Goal: Check status: Check status

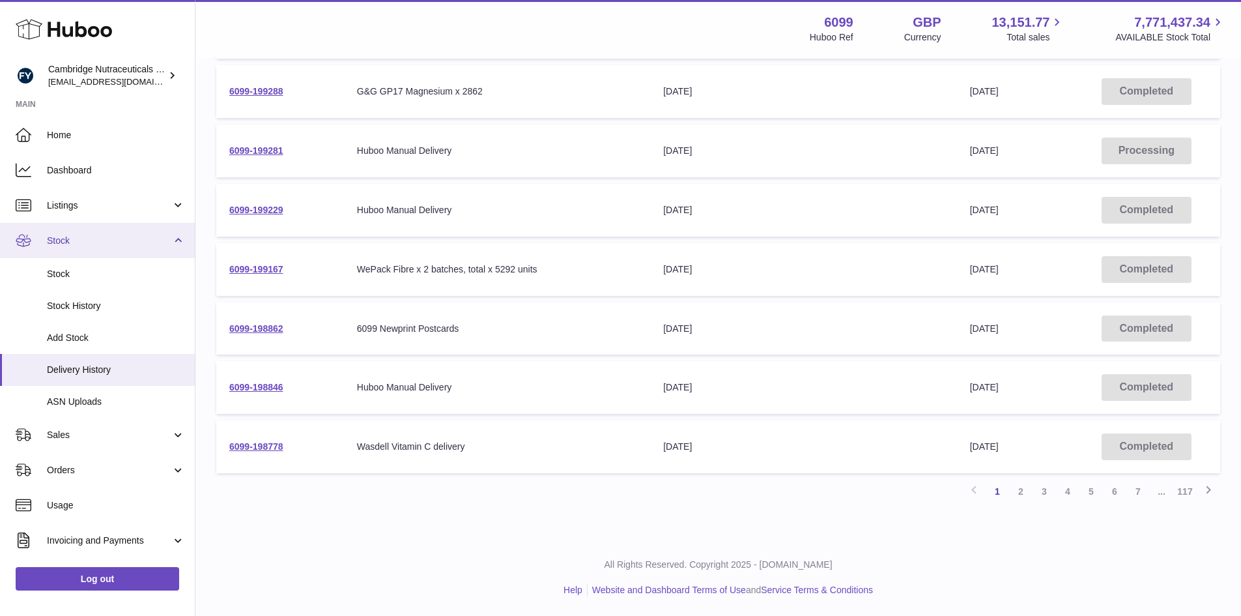
click at [79, 238] on span "Stock" at bounding box center [109, 241] width 124 height 12
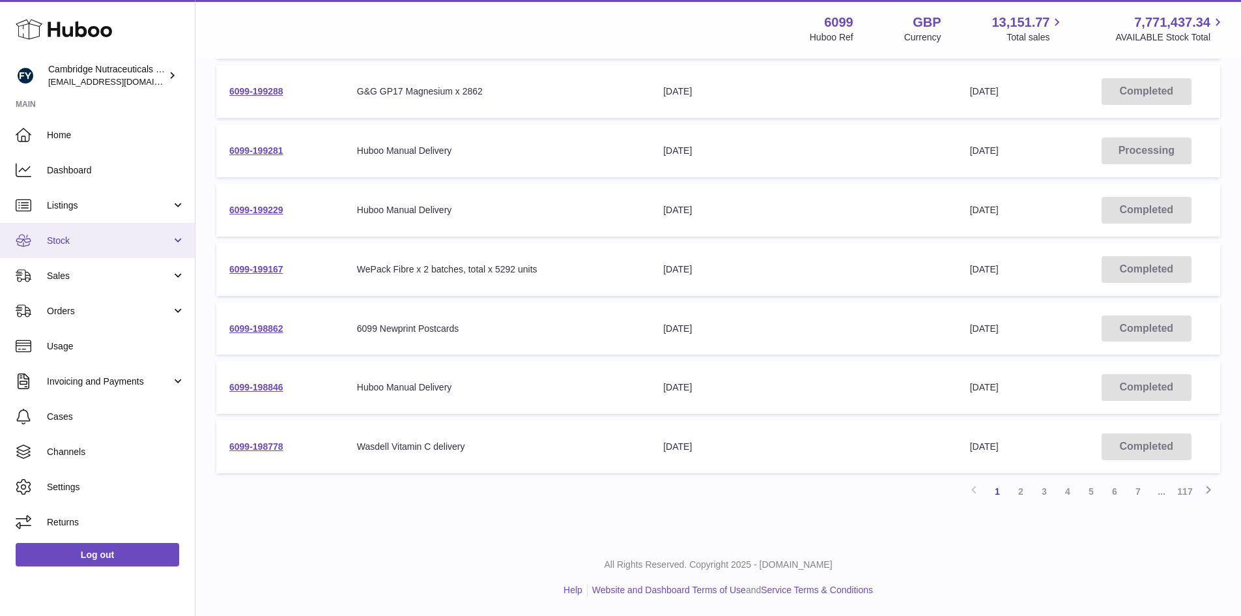
click at [85, 245] on span "Stock" at bounding box center [109, 241] width 124 height 12
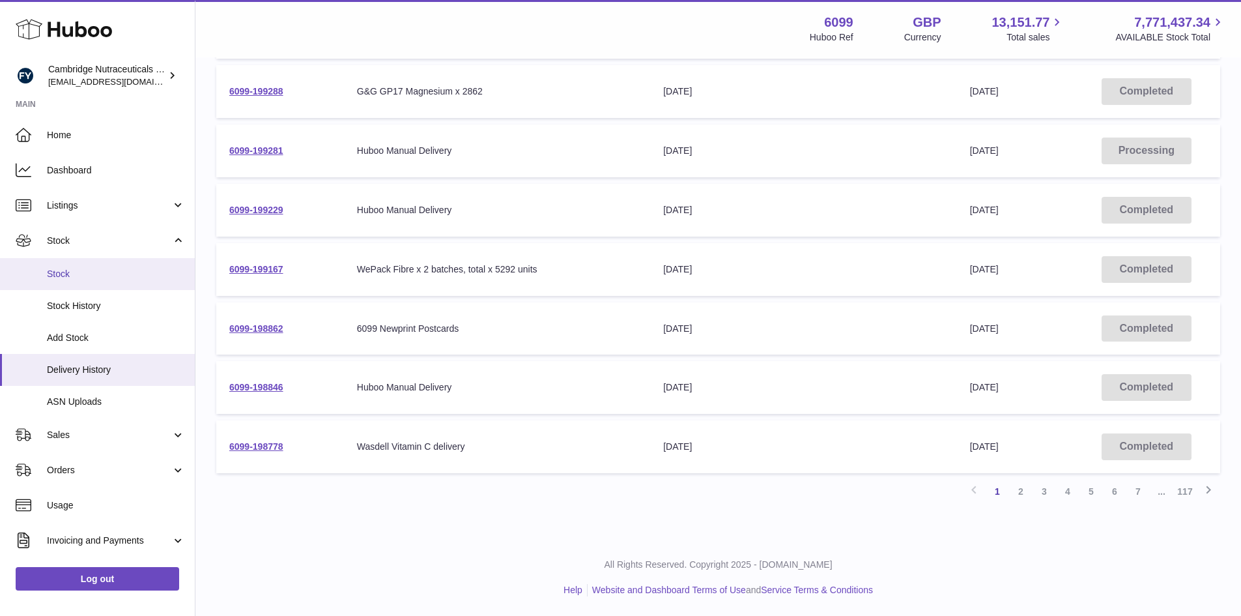
click at [85, 278] on span "Stock" at bounding box center [116, 274] width 138 height 12
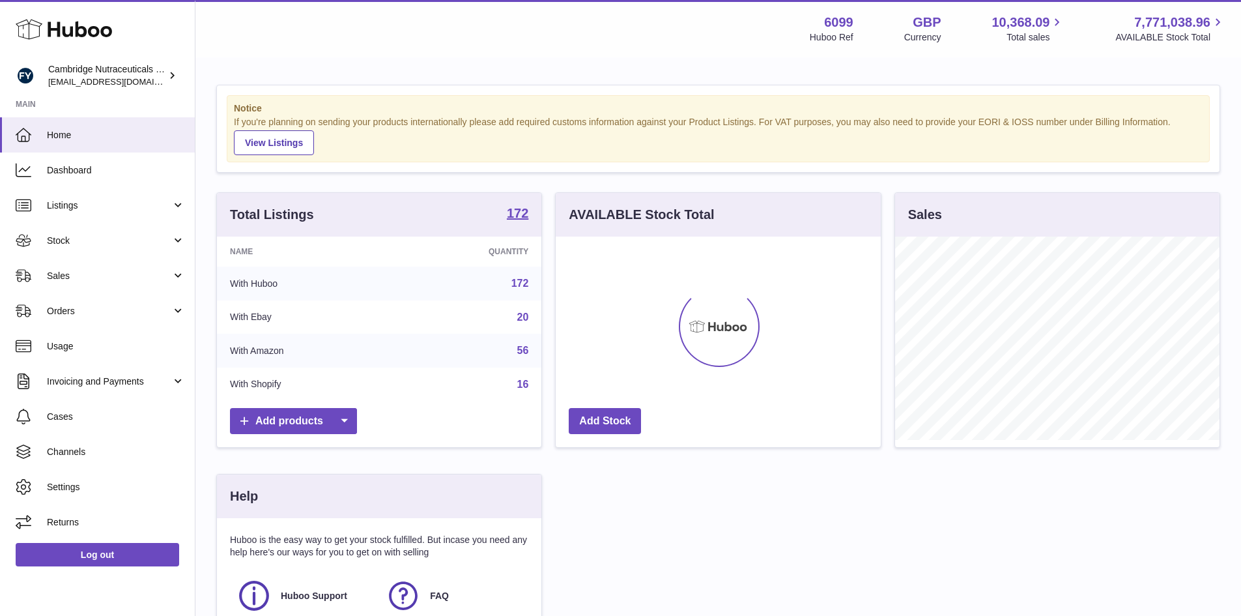
scroll to position [203, 325]
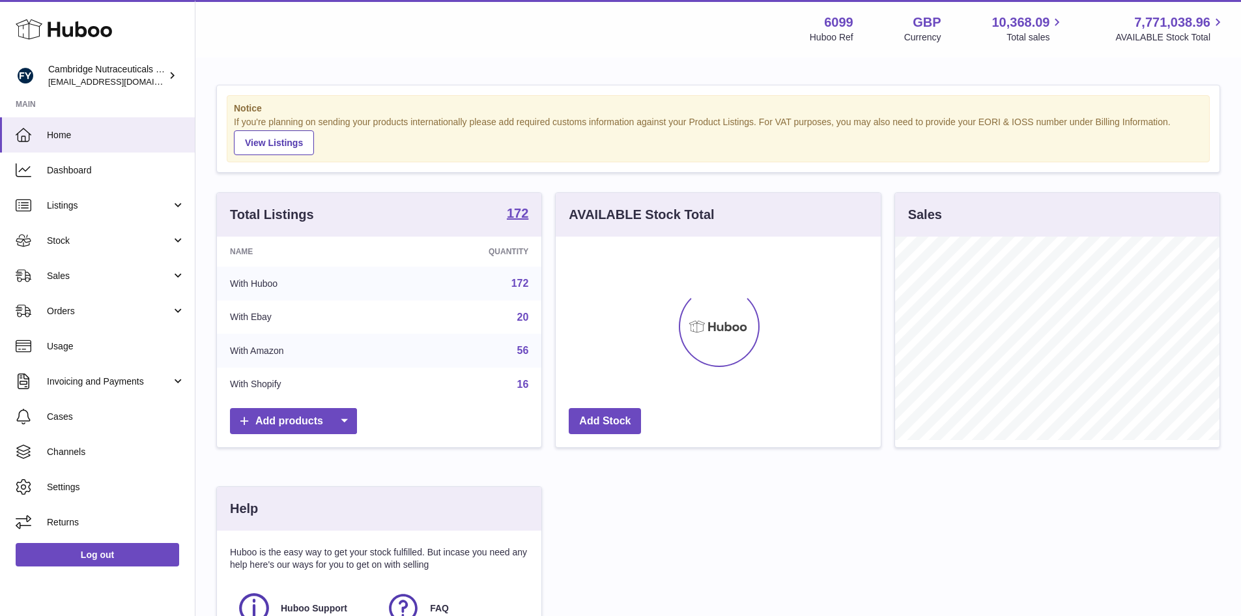
click at [85, 278] on span "Sales" at bounding box center [109, 276] width 124 height 12
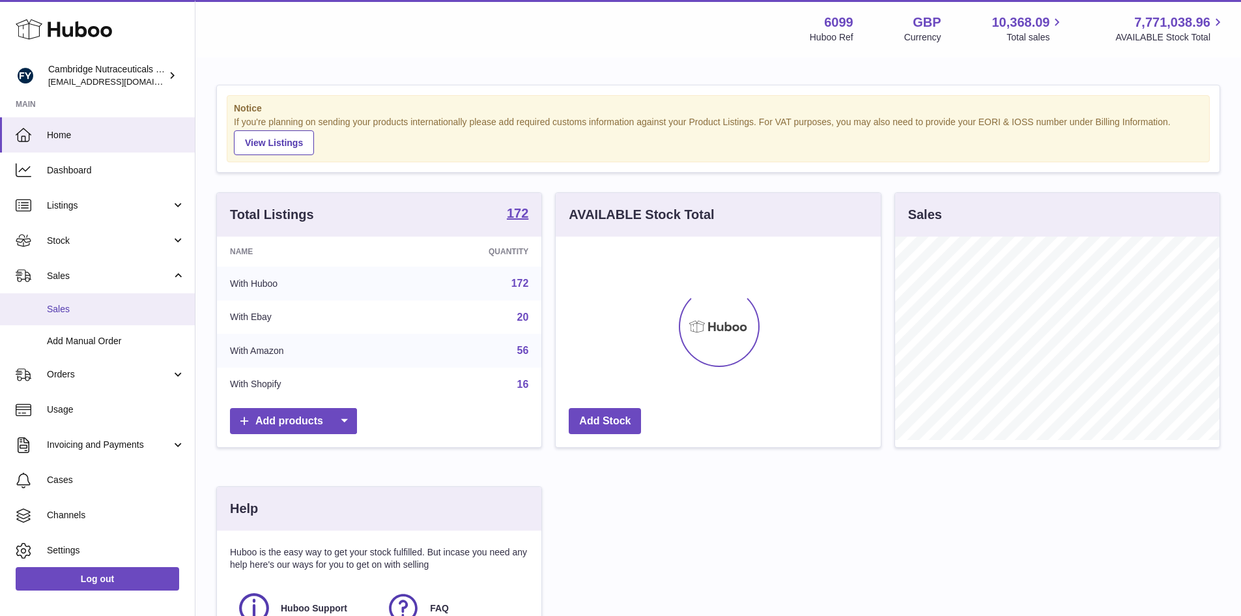
click at [81, 313] on span "Sales" at bounding box center [116, 309] width 138 height 12
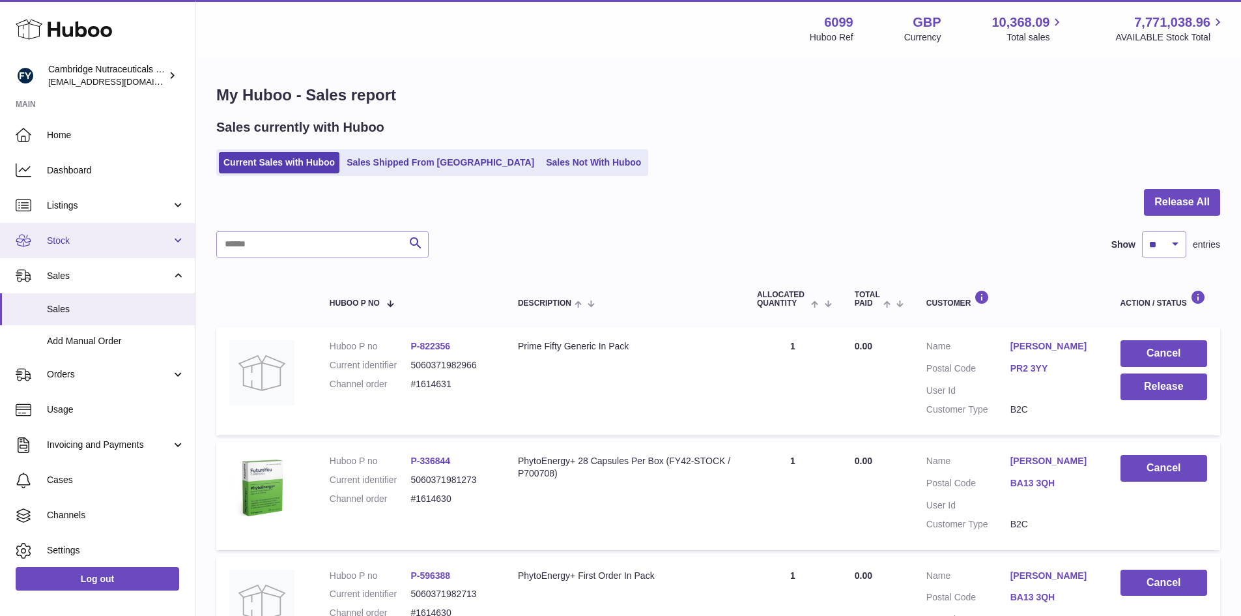
click at [78, 243] on span "Stock" at bounding box center [109, 241] width 124 height 12
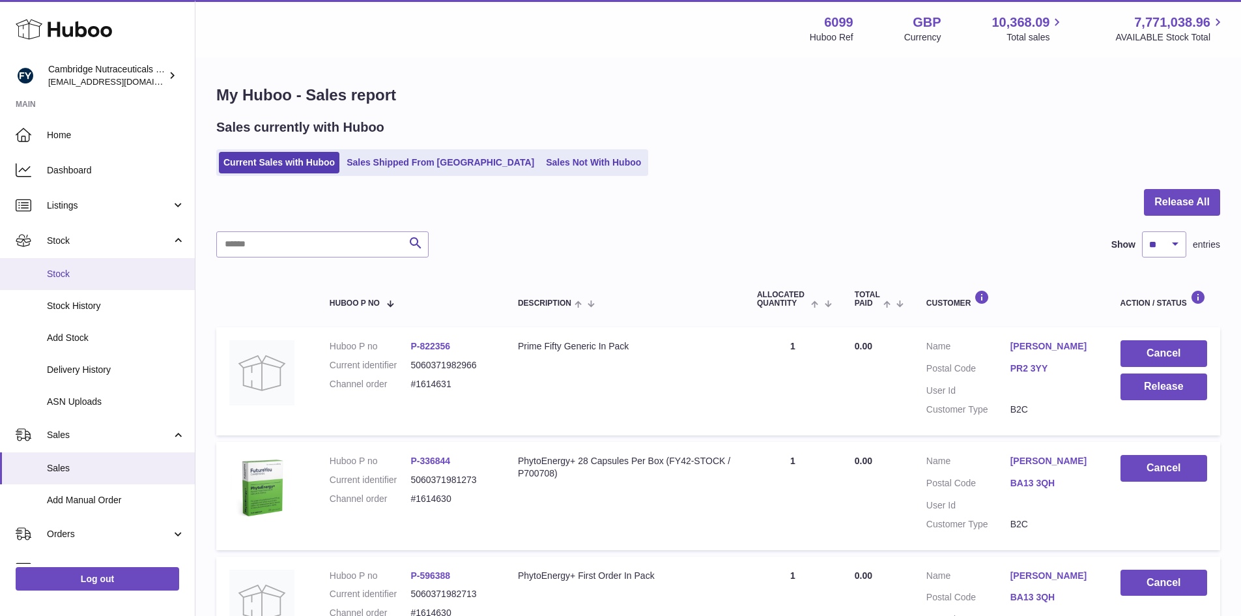
click at [84, 273] on span "Stock" at bounding box center [116, 274] width 138 height 12
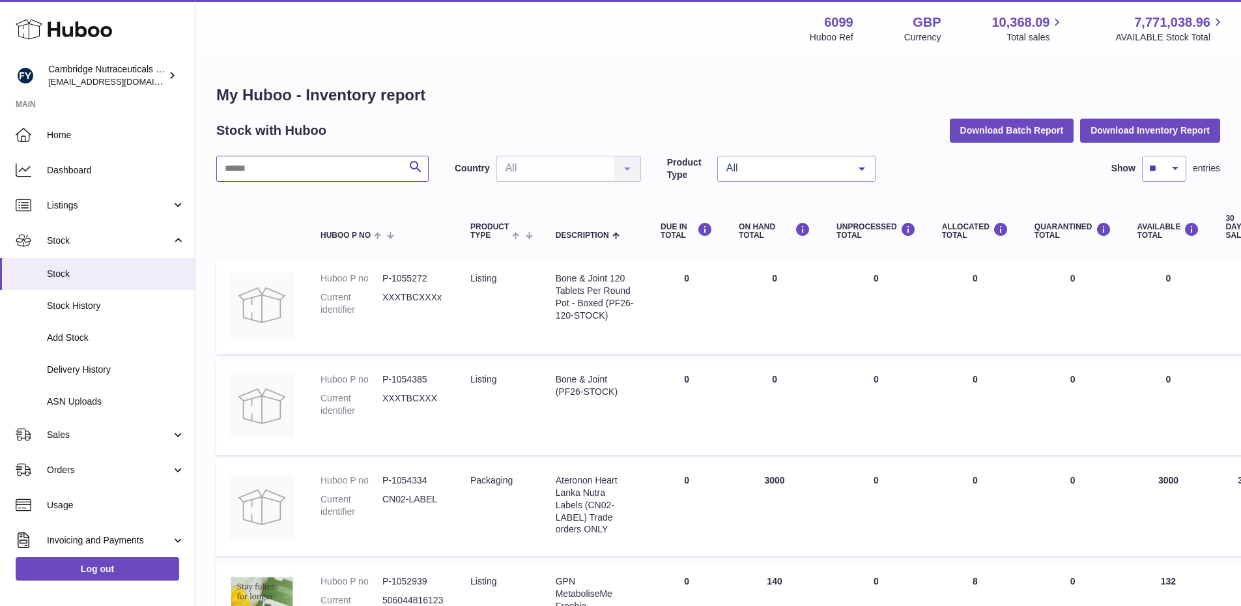
click at [250, 170] on input "text" at bounding box center [322, 169] width 212 height 26
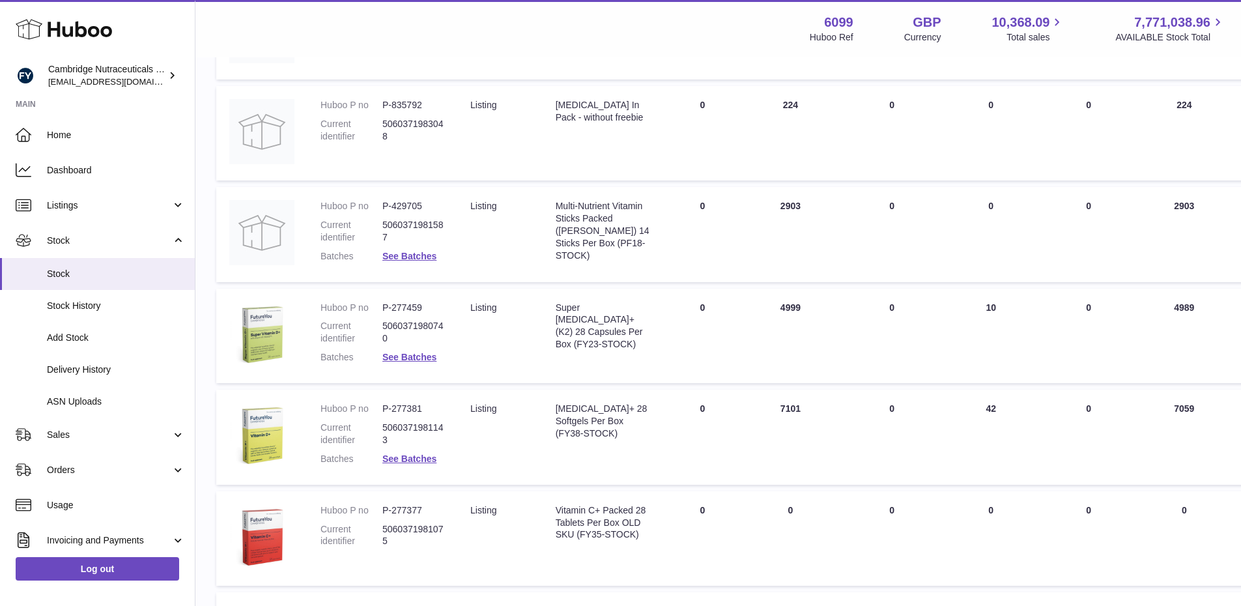
scroll to position [513, 0]
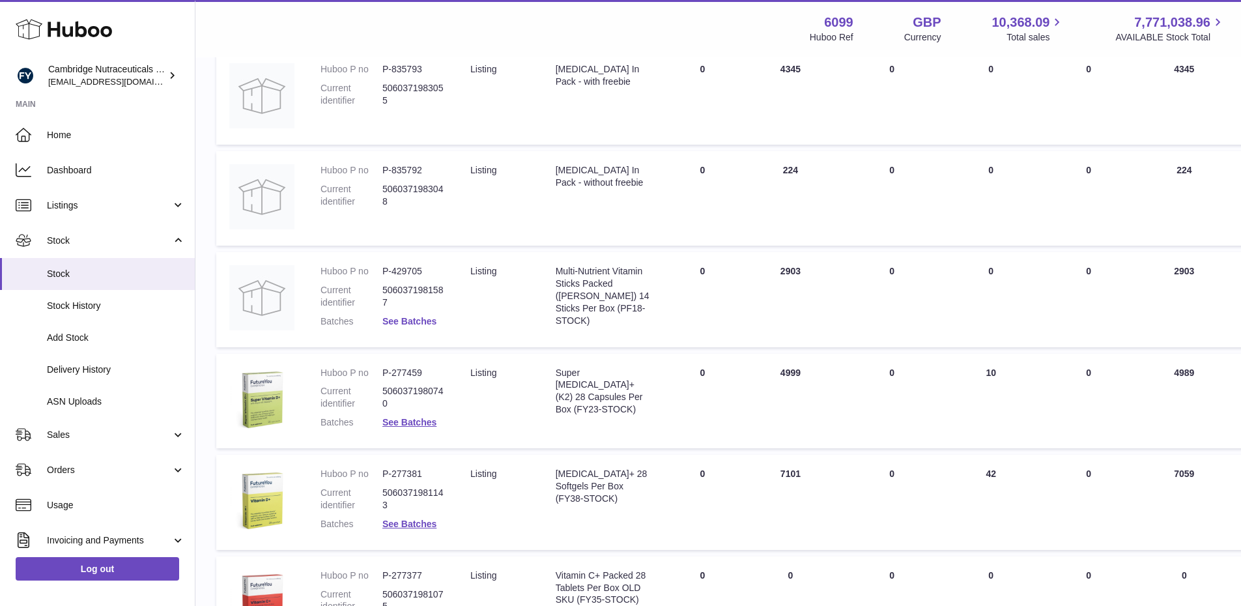
click at [414, 325] on link "See Batches" at bounding box center [409, 321] width 54 height 10
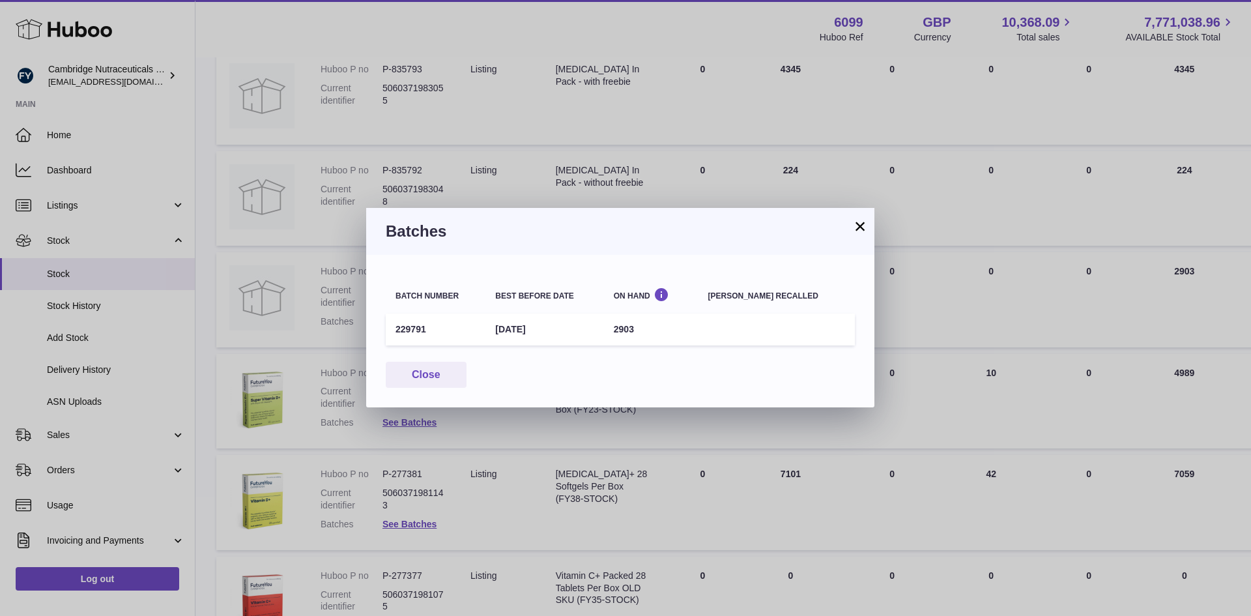
click at [859, 227] on button "×" at bounding box center [860, 226] width 16 height 16
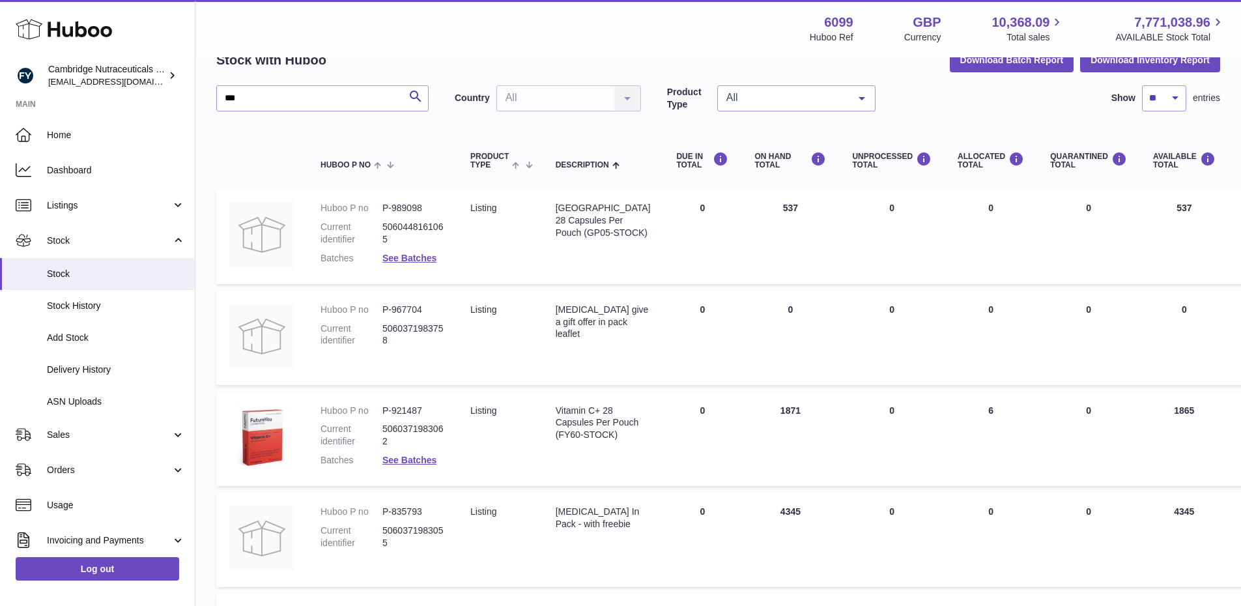
scroll to position [0, 0]
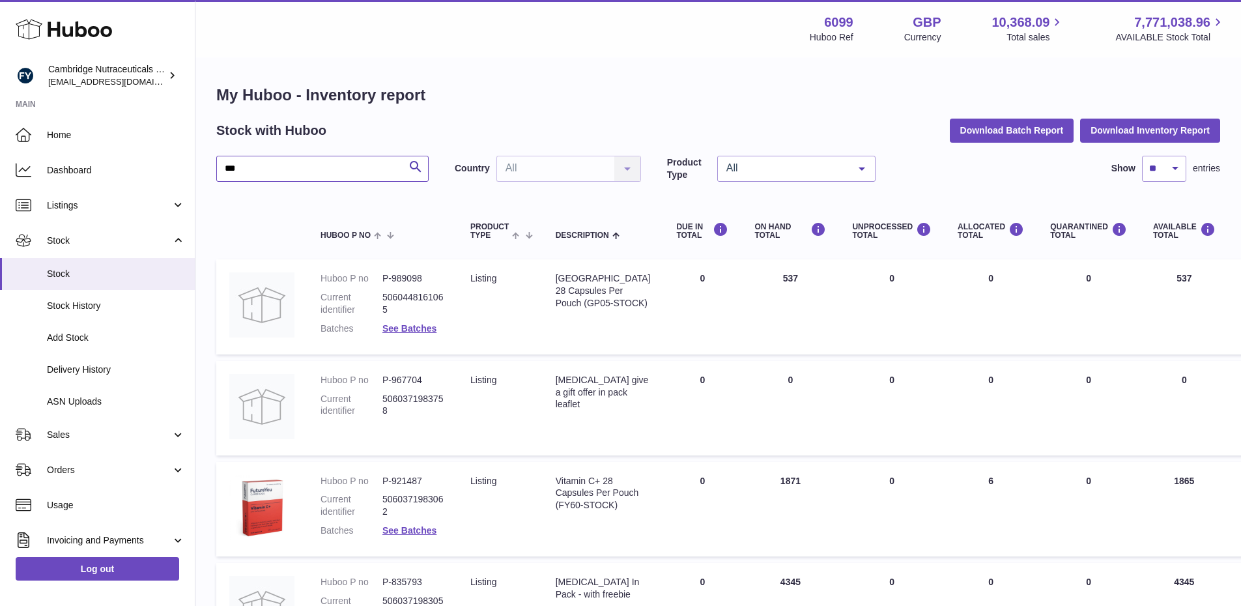
drag, startPoint x: 261, startPoint y: 171, endPoint x: 231, endPoint y: 154, distance: 34.4
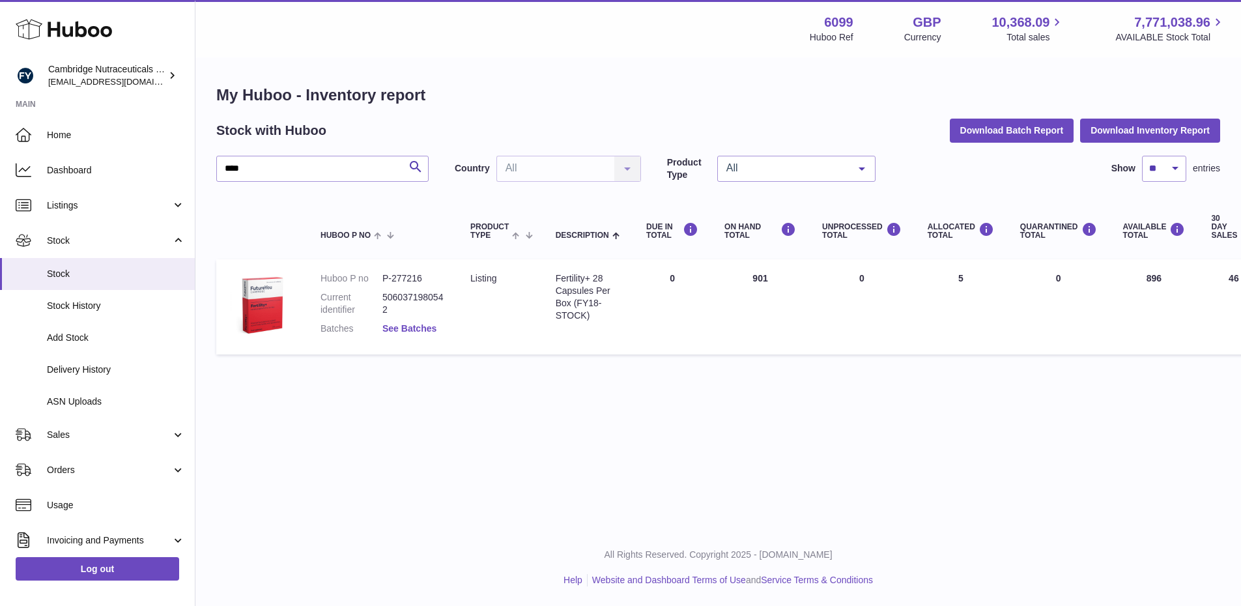
click at [420, 326] on link "See Batches" at bounding box center [409, 328] width 54 height 10
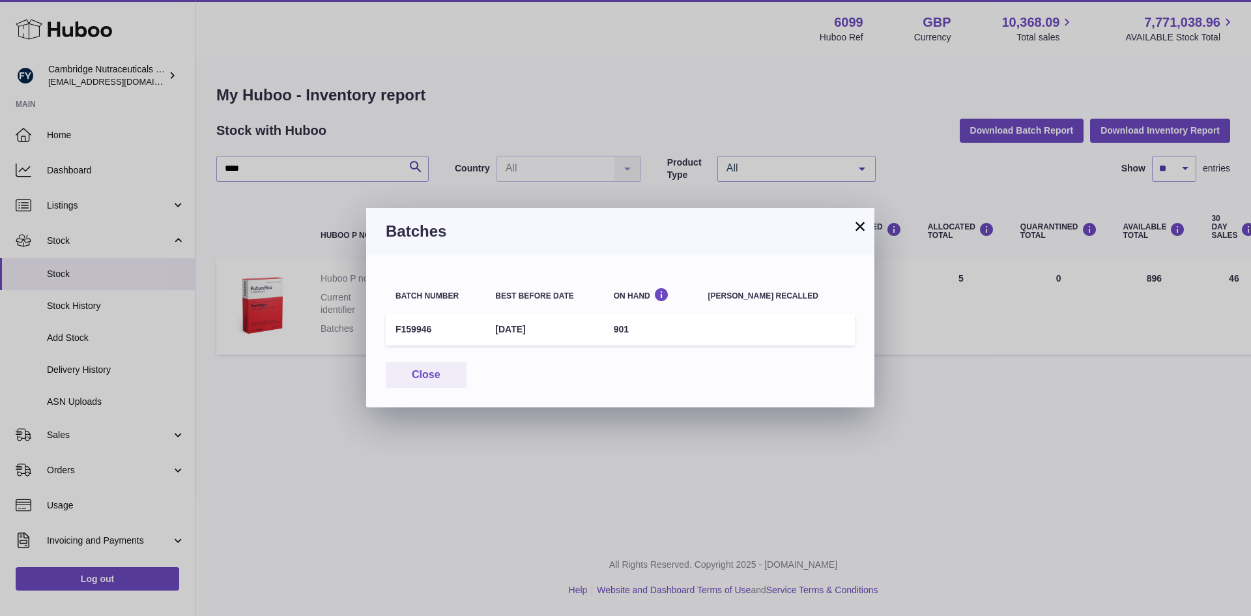
click at [858, 232] on button "×" at bounding box center [860, 226] width 16 height 16
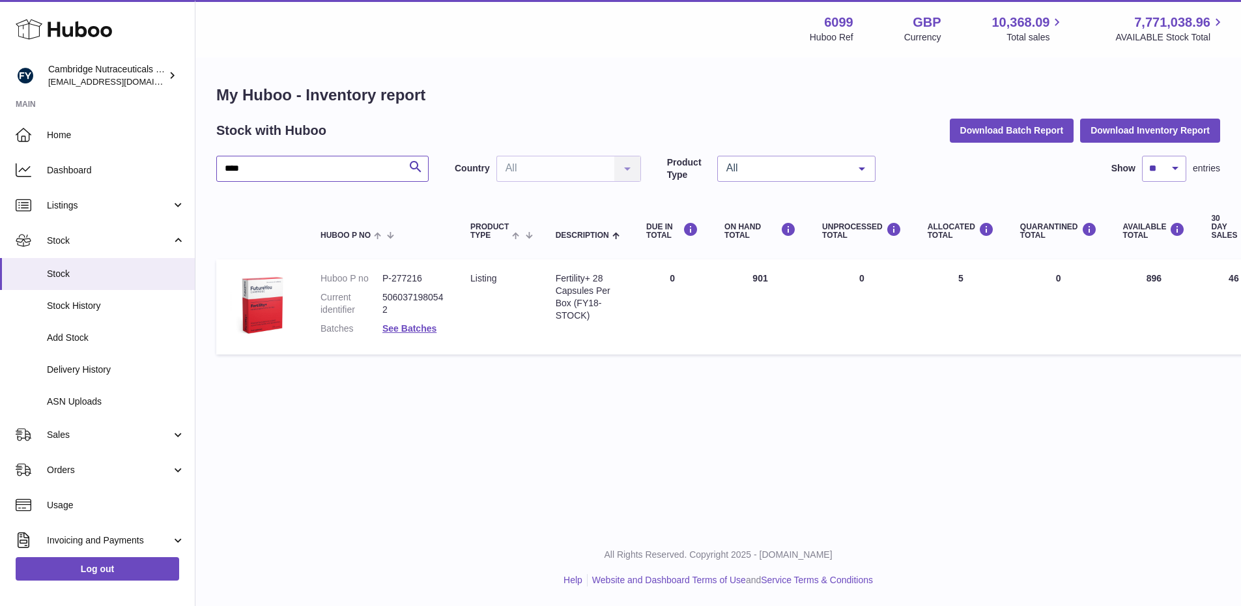
drag, startPoint x: 258, startPoint y: 168, endPoint x: 216, endPoint y: 174, distance: 42.8
click at [216, 174] on div "My Huboo - Inventory report Stock with Huboo Download Batch Report Download Inv…" at bounding box center [718, 223] width 1046 height 328
type input "*****"
click at [430, 332] on link "See Batches" at bounding box center [409, 328] width 54 height 10
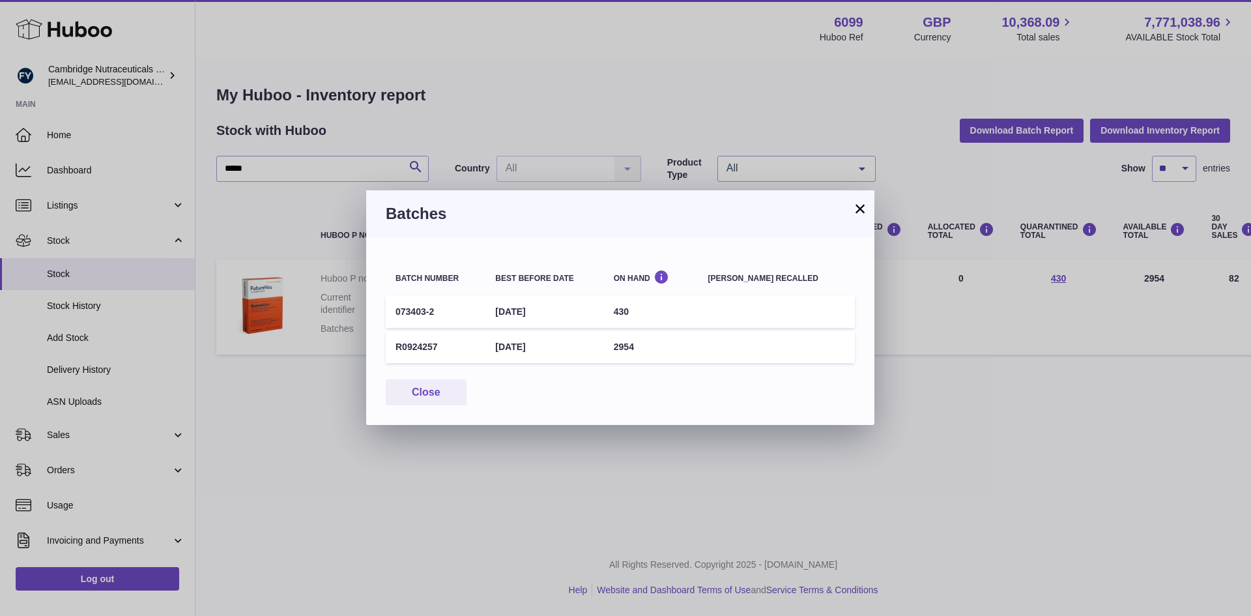
click at [863, 211] on button "×" at bounding box center [860, 209] width 16 height 16
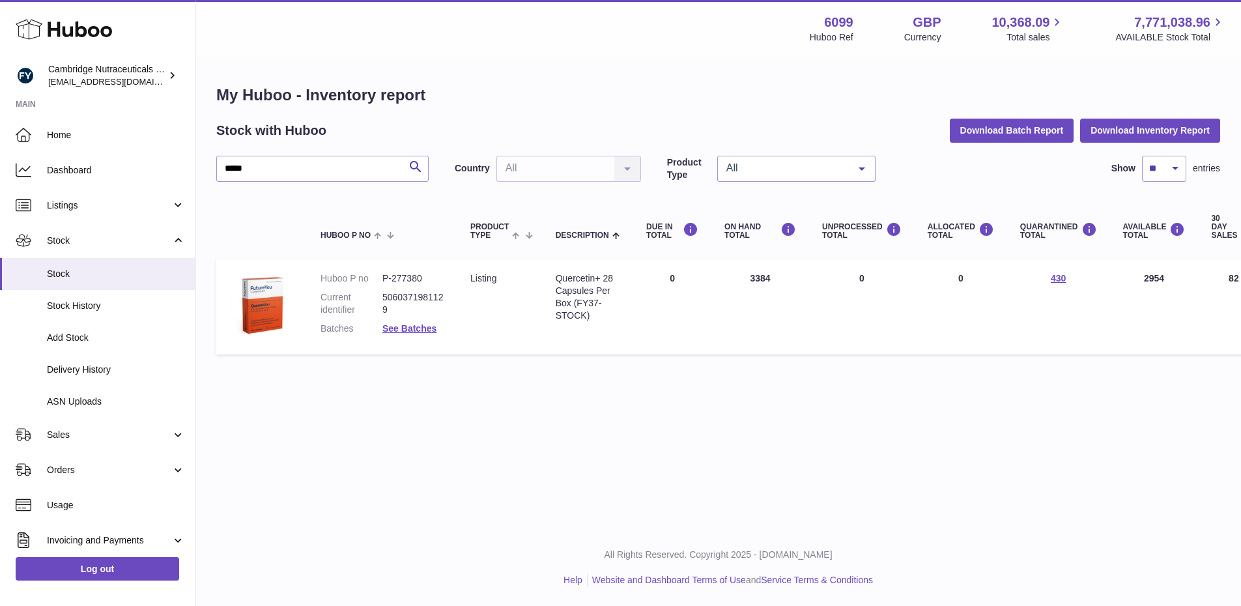
click at [415, 334] on dd "See Batches" at bounding box center [413, 329] width 62 height 12
click at [417, 328] on link "See Batches" at bounding box center [409, 328] width 54 height 10
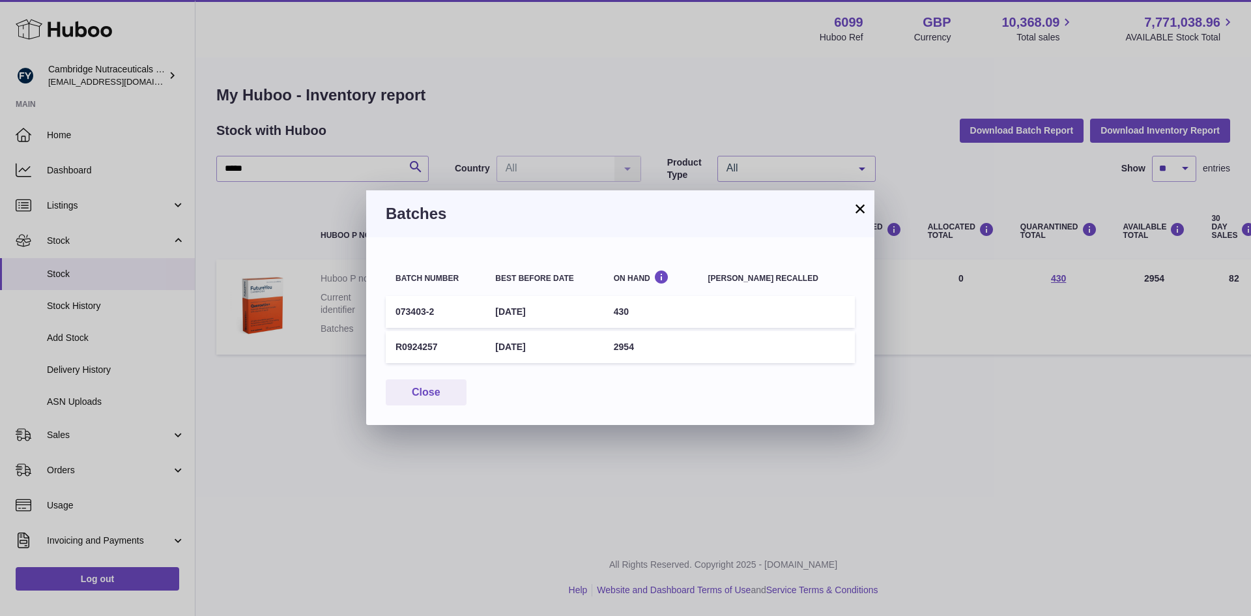
click at [861, 210] on button "×" at bounding box center [860, 209] width 16 height 16
